Goal: Task Accomplishment & Management: Use online tool/utility

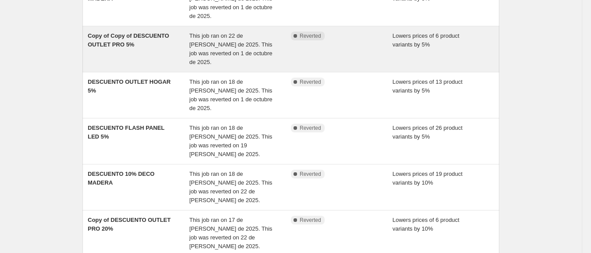
scroll to position [219, 0]
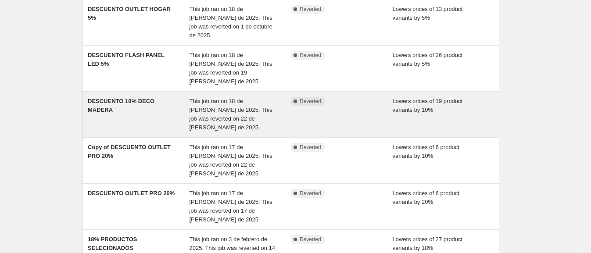
click at [162, 97] on div "DESCUENTO 10% DECO MADERA" at bounding box center [139, 114] width 102 height 35
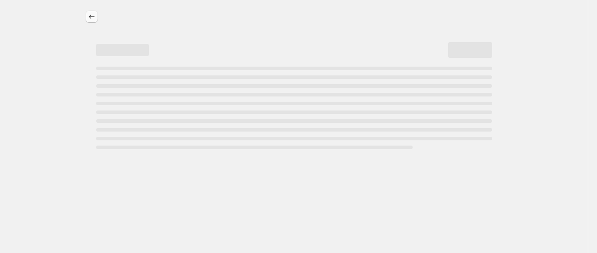
click at [93, 15] on icon "Price change jobs" at bounding box center [91, 16] width 9 height 9
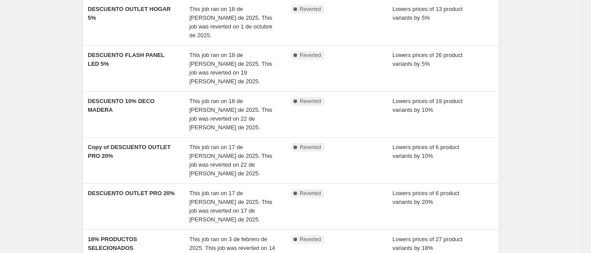
scroll to position [248, 0]
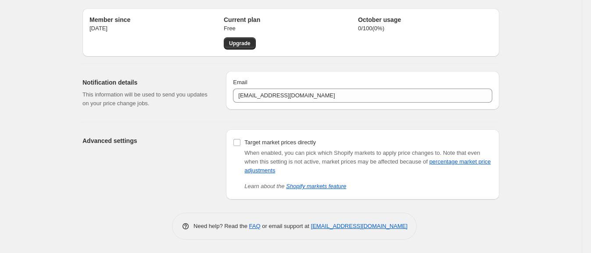
scroll to position [25, 0]
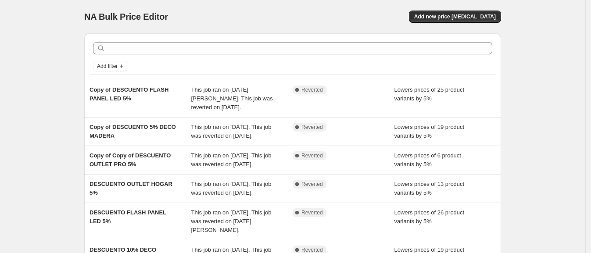
scroll to position [73, 0]
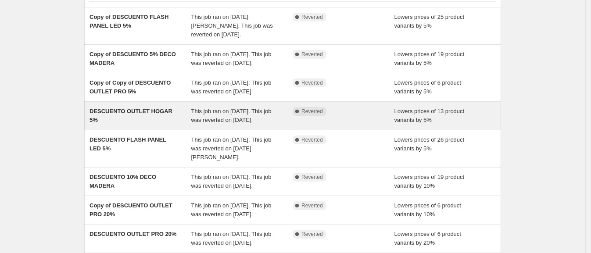
click at [106, 123] on span "DESCUENTO OUTLET HOGAR 5%" at bounding box center [131, 115] width 83 height 15
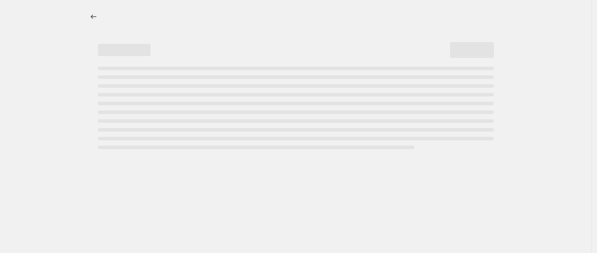
select select "percentage"
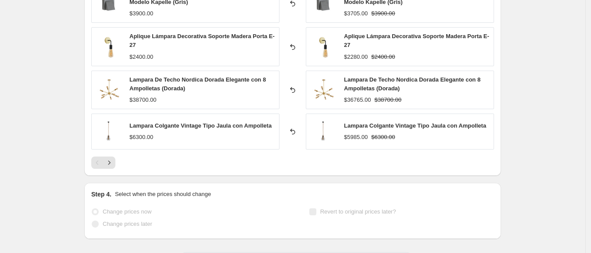
scroll to position [585, 0]
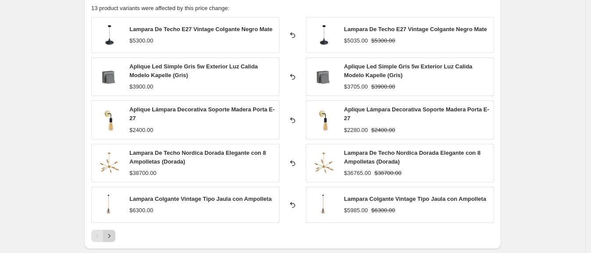
click at [109, 238] on icon "Next" at bounding box center [109, 236] width 9 height 9
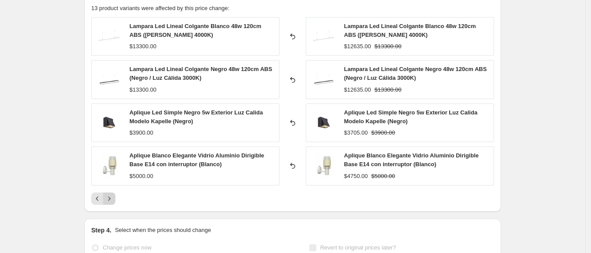
click at [111, 198] on icon "Next" at bounding box center [109, 198] width 9 height 9
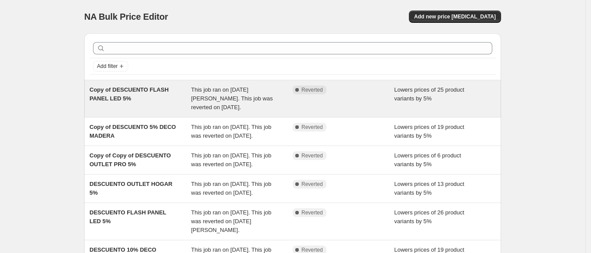
scroll to position [219, 0]
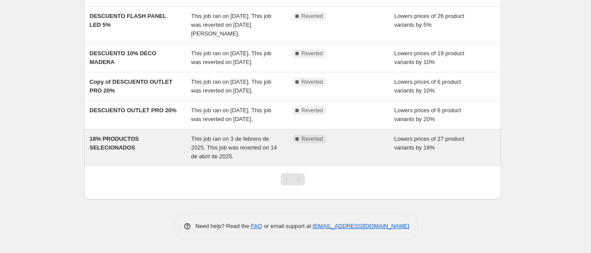
click at [114, 151] on span "18% PRODUCTOS SELECIONADOS" at bounding box center [114, 143] width 49 height 15
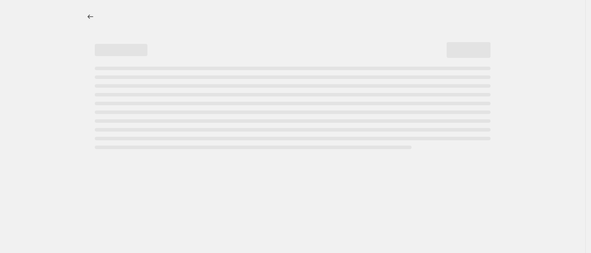
select select "percentage"
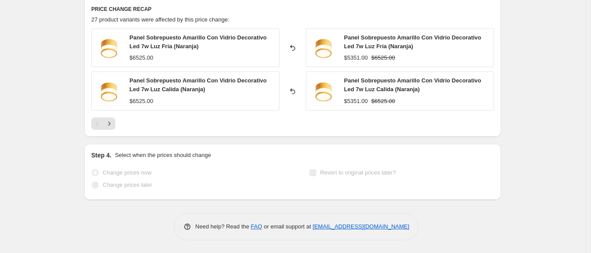
scroll to position [848, 0]
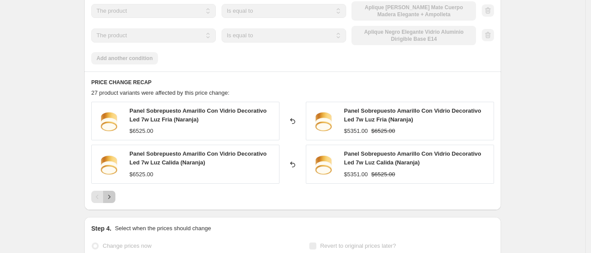
click at [112, 194] on icon "Next" at bounding box center [109, 197] width 9 height 9
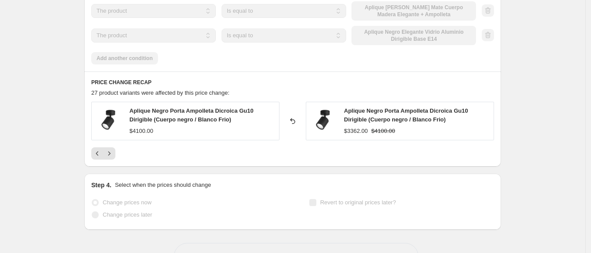
click at [211, 124] on div "Aplique Negro Porta Ampolleta Dicroica Gu10 Dirigible (Cuerpo negro / Blanco Fr…" at bounding box center [202, 116] width 145 height 18
click at [212, 109] on span "Aplique Negro Porta Ampolleta Dicroica Gu10 Dirigible (Cuerpo negro / Blanco Fr…" at bounding box center [192, 115] width 124 height 15
click at [108, 116] on img at bounding box center [109, 121] width 26 height 26
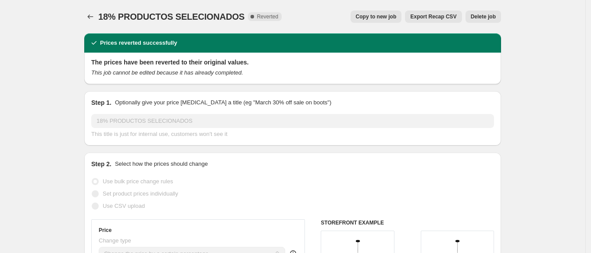
scroll to position [0, 0]
click at [480, 13] on span "Delete job" at bounding box center [483, 16] width 25 height 7
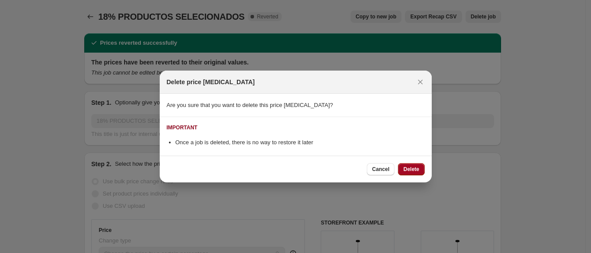
click at [414, 166] on button "Delete" at bounding box center [411, 169] width 26 height 12
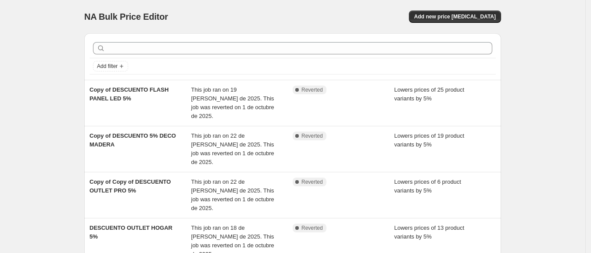
scroll to position [211, 0]
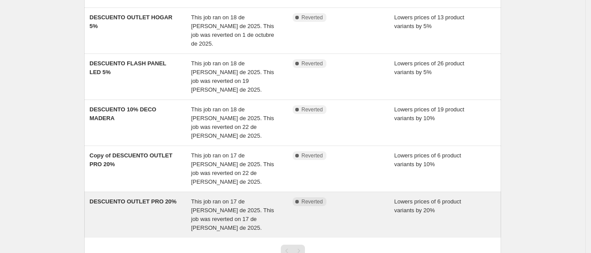
click at [131, 198] on div "DESCUENTO OUTLET PRO 20%" at bounding box center [141, 215] width 102 height 35
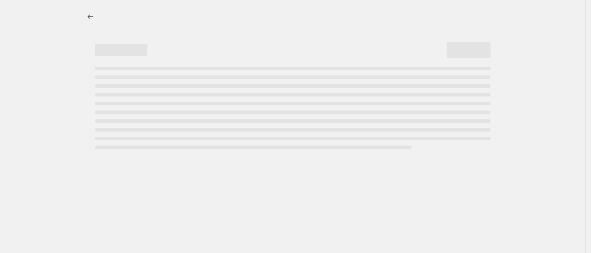
select select "percentage"
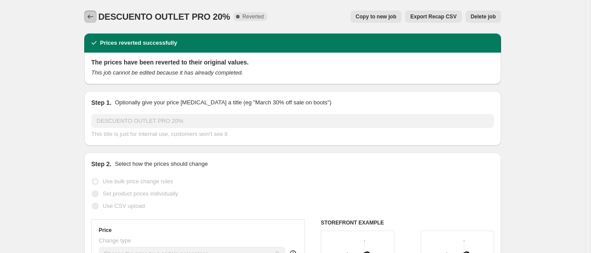
click at [95, 11] on button "Price change jobs" at bounding box center [90, 17] width 12 height 12
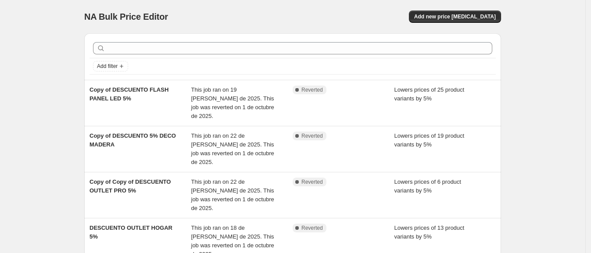
scroll to position [211, 0]
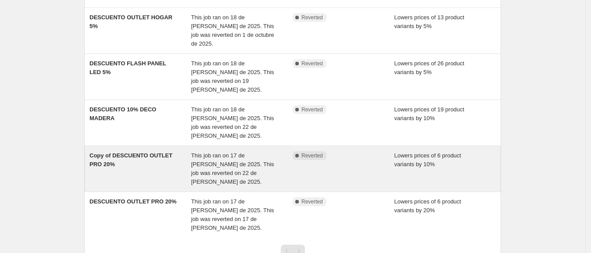
click at [137, 152] on span "Copy of DESCUENTO OUTLET PRO 20%" at bounding box center [131, 159] width 83 height 15
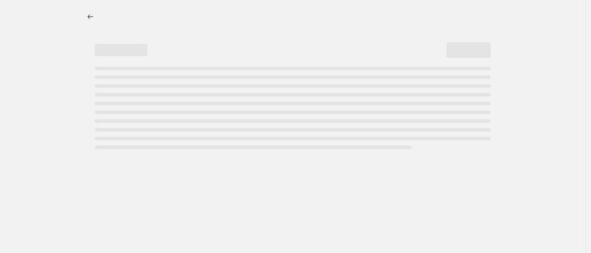
select select "percentage"
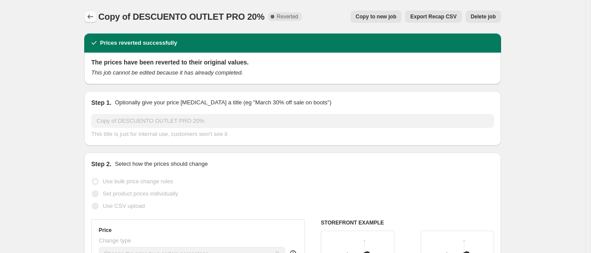
click at [93, 16] on icon "Price change jobs" at bounding box center [90, 16] width 9 height 9
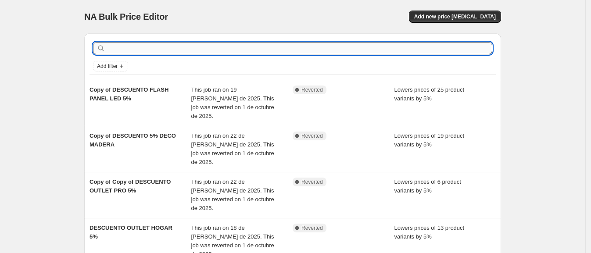
click at [125, 46] on input "text" at bounding box center [299, 48] width 385 height 12
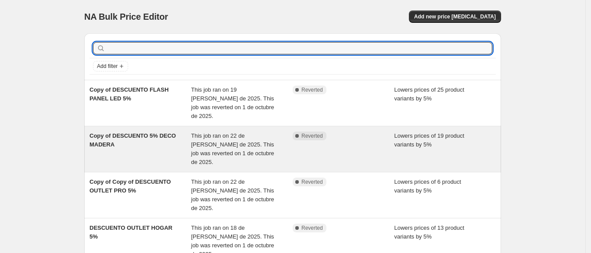
scroll to position [73, 0]
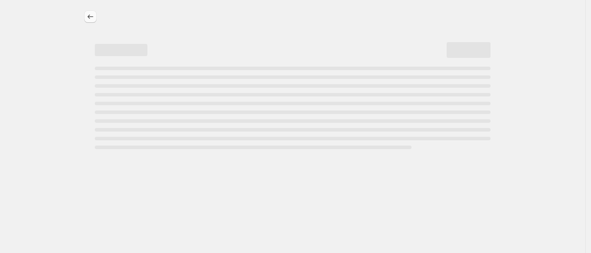
select select "percentage"
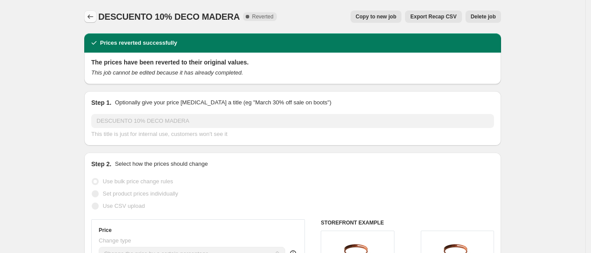
click at [95, 13] on icon "Price change jobs" at bounding box center [90, 16] width 9 height 9
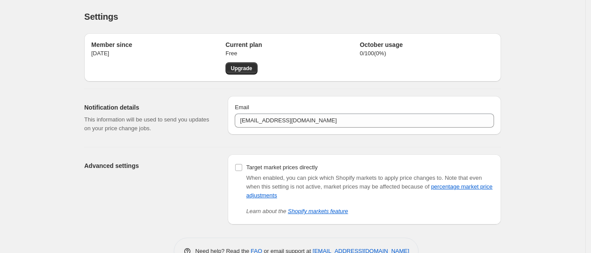
scroll to position [25, 0]
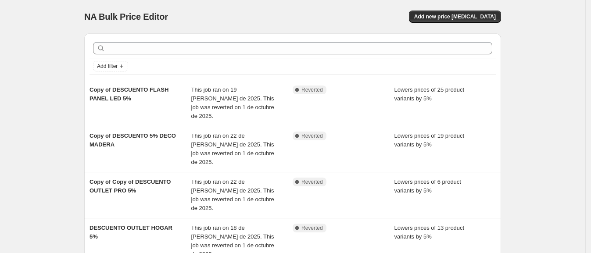
scroll to position [211, 0]
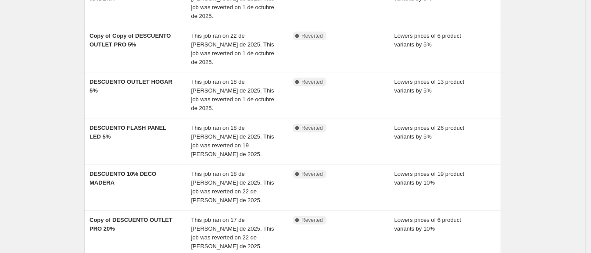
scroll to position [211, 0]
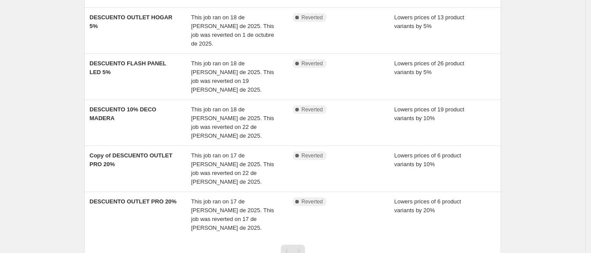
scroll to position [25, 0]
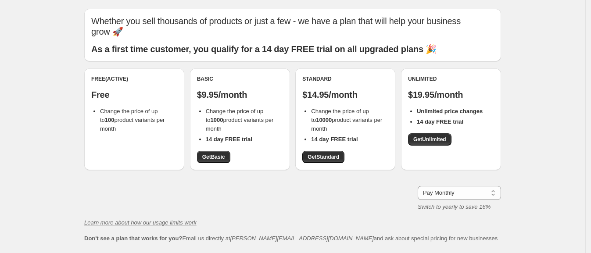
scroll to position [85, 0]
